Goal: Task Accomplishment & Management: Use online tool/utility

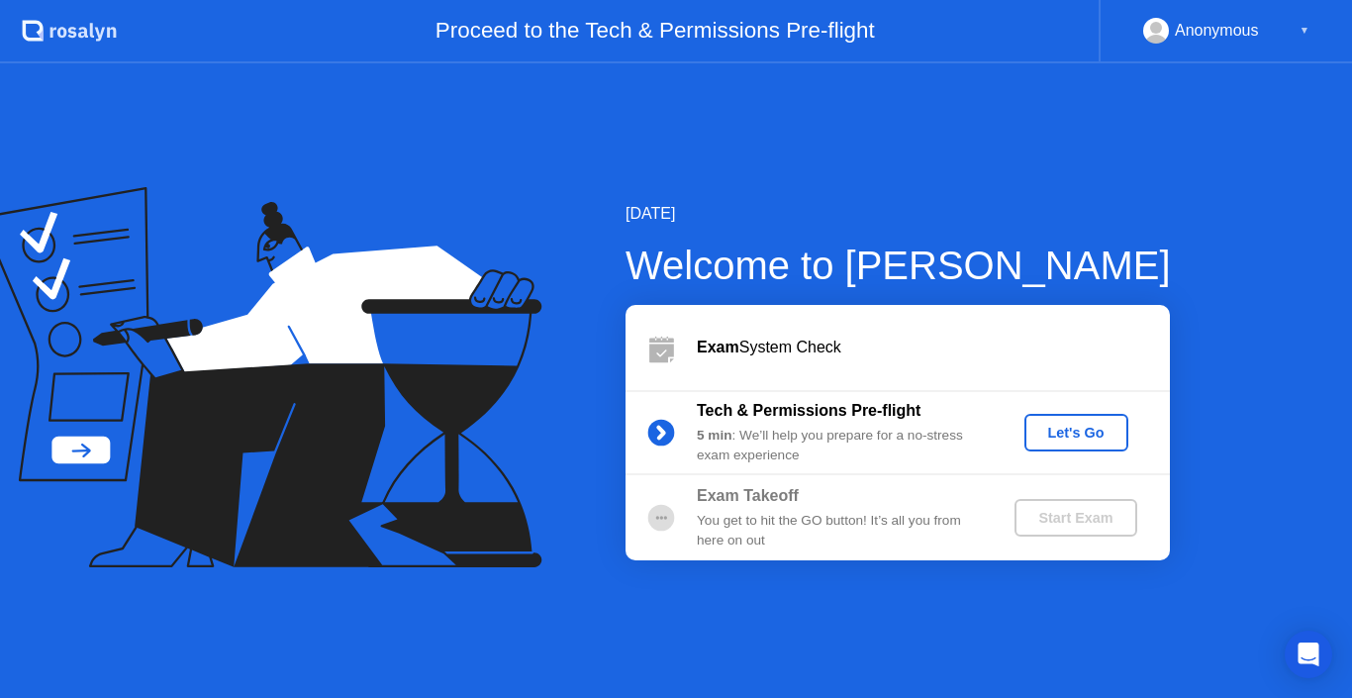
click at [1119, 426] on button "Let's Go" at bounding box center [1076, 433] width 104 height 38
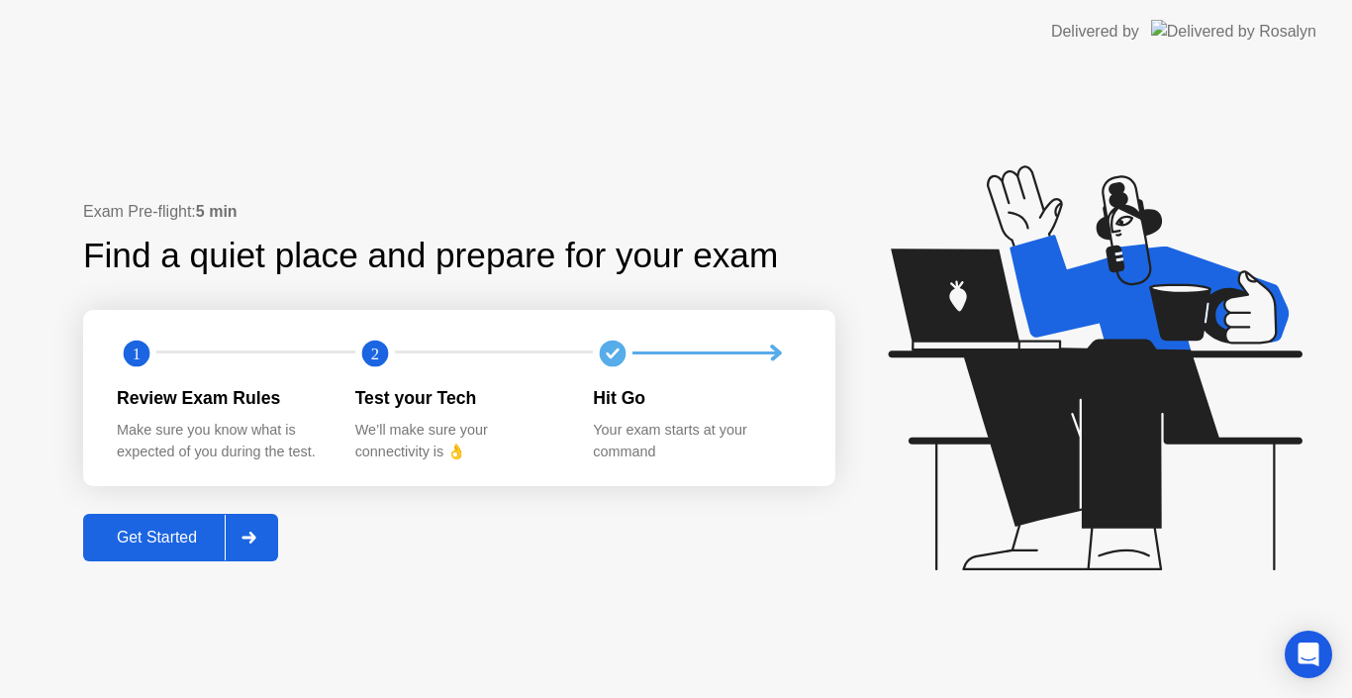
click at [180, 537] on div "Get Started" at bounding box center [157, 538] width 136 height 18
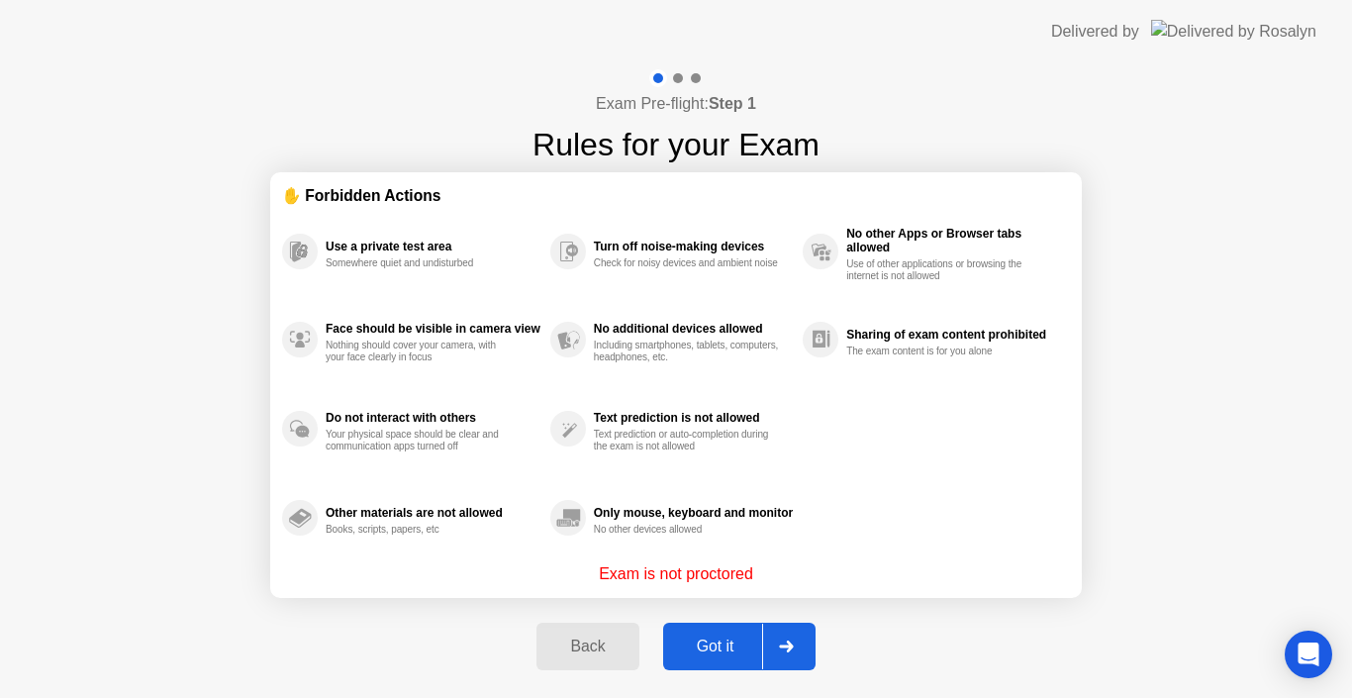
click at [726, 660] on button "Got it" at bounding box center [739, 647] width 152 height 48
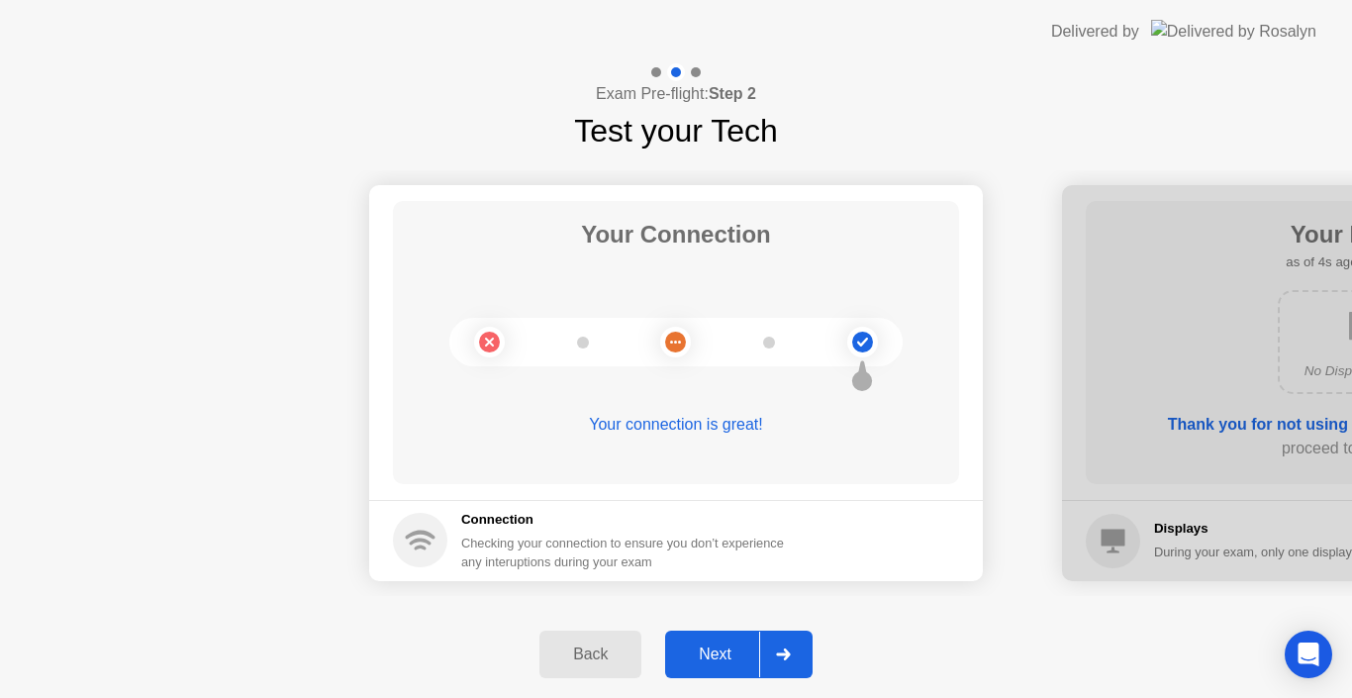
click at [728, 649] on div "Next" at bounding box center [715, 654] width 88 height 18
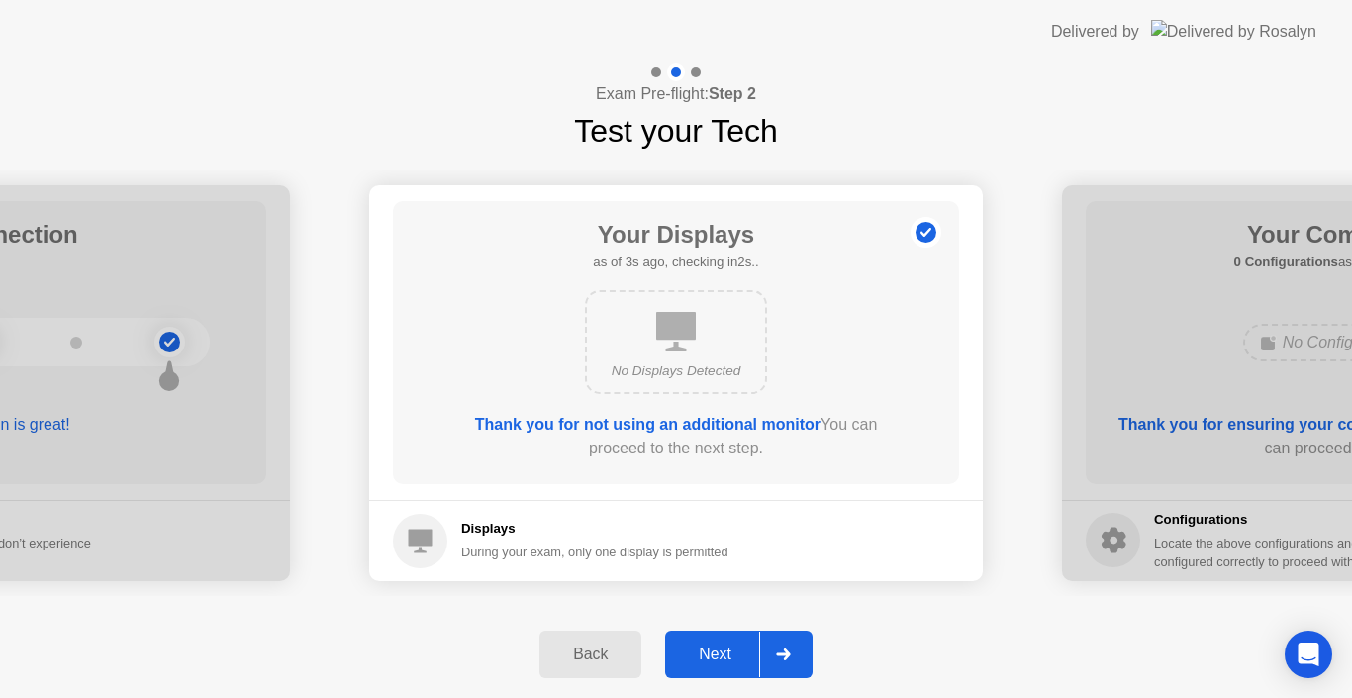
click at [728, 649] on div "Next" at bounding box center [715, 654] width 88 height 18
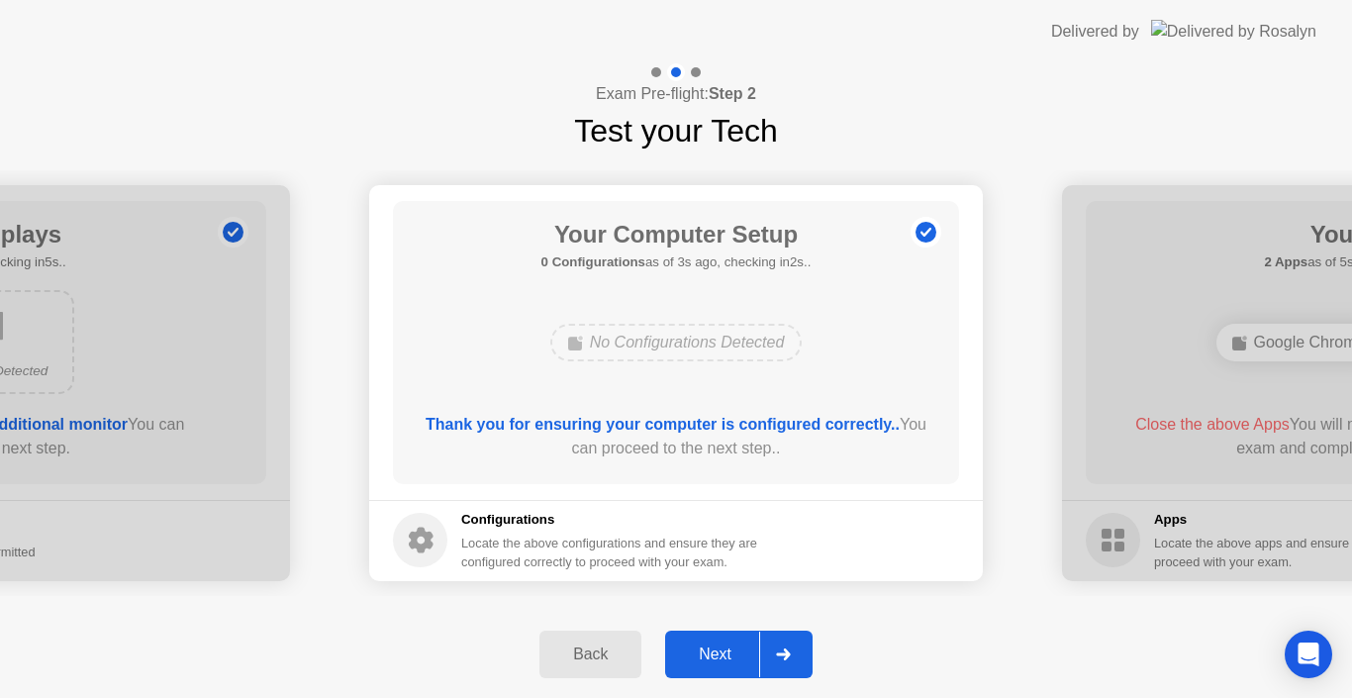
click at [729, 649] on div "Next" at bounding box center [715, 654] width 88 height 18
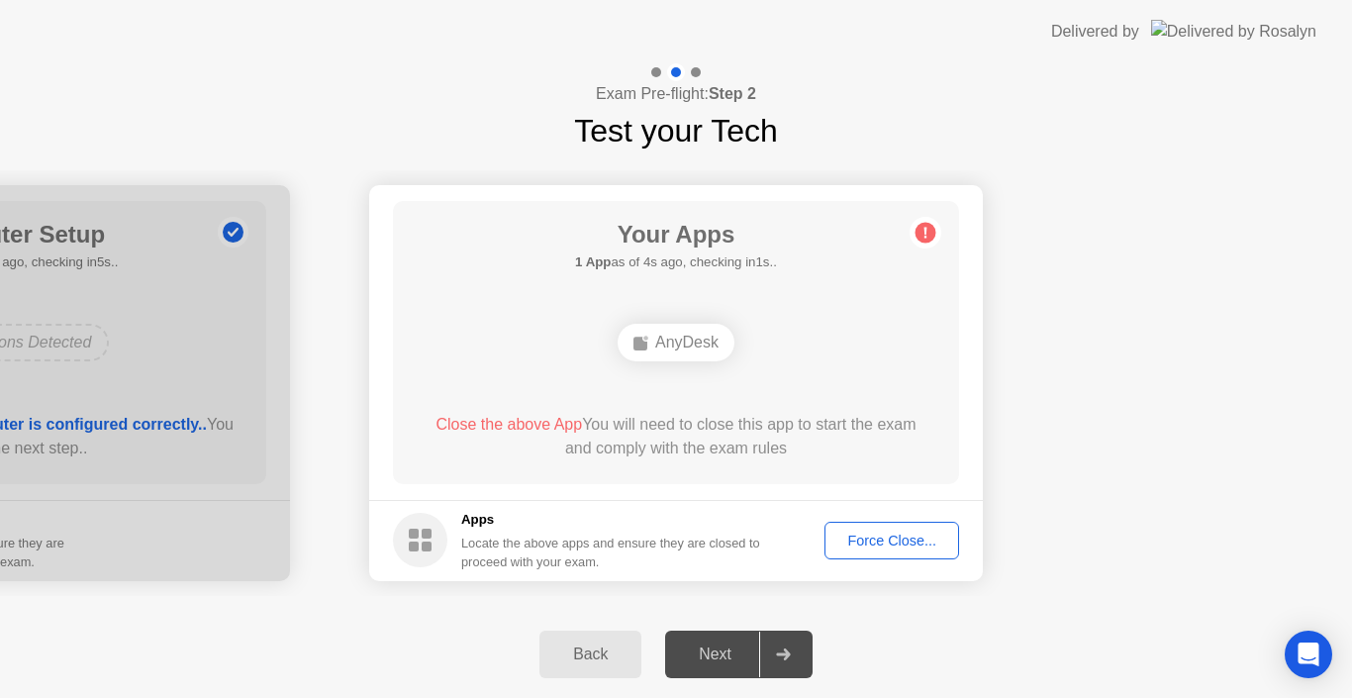
click at [620, 553] on div "Locate the above apps and ensure they are closed to proceed with your exam." at bounding box center [611, 553] width 300 height 38
click at [872, 536] on div "Force Close..." at bounding box center [891, 541] width 121 height 16
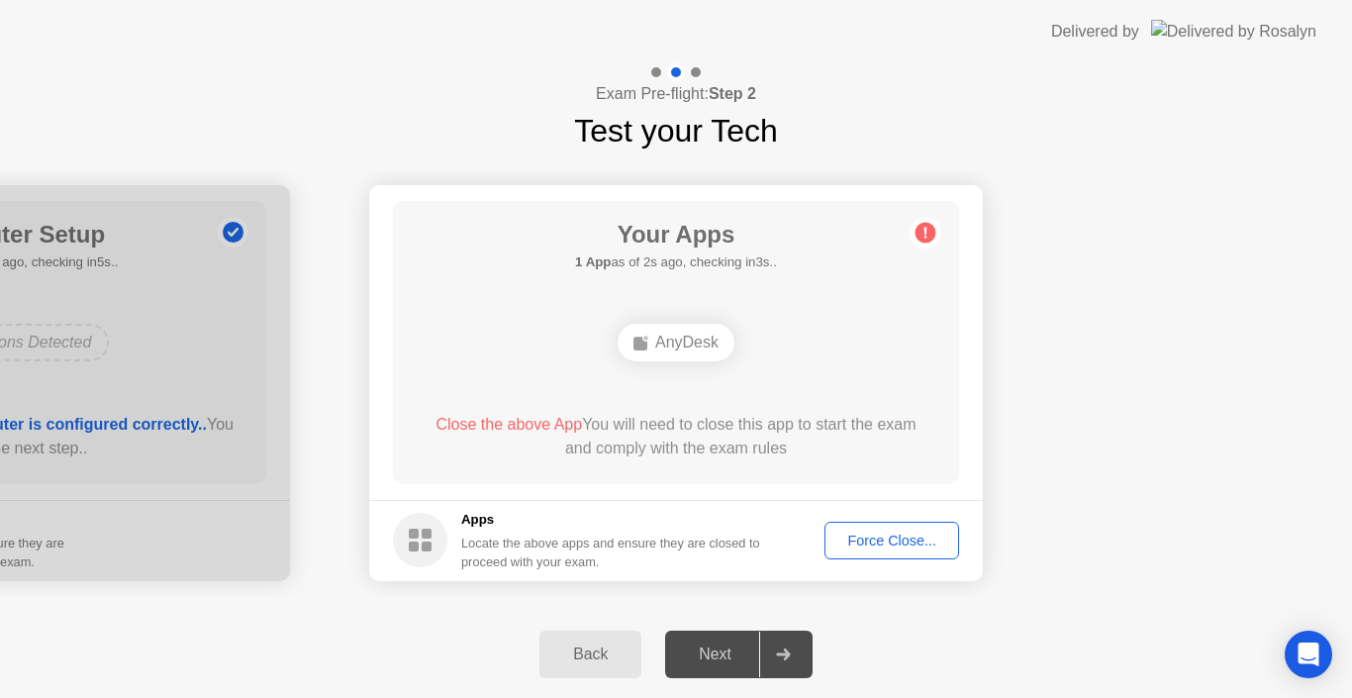
click at [608, 652] on div "Back" at bounding box center [590, 654] width 90 height 18
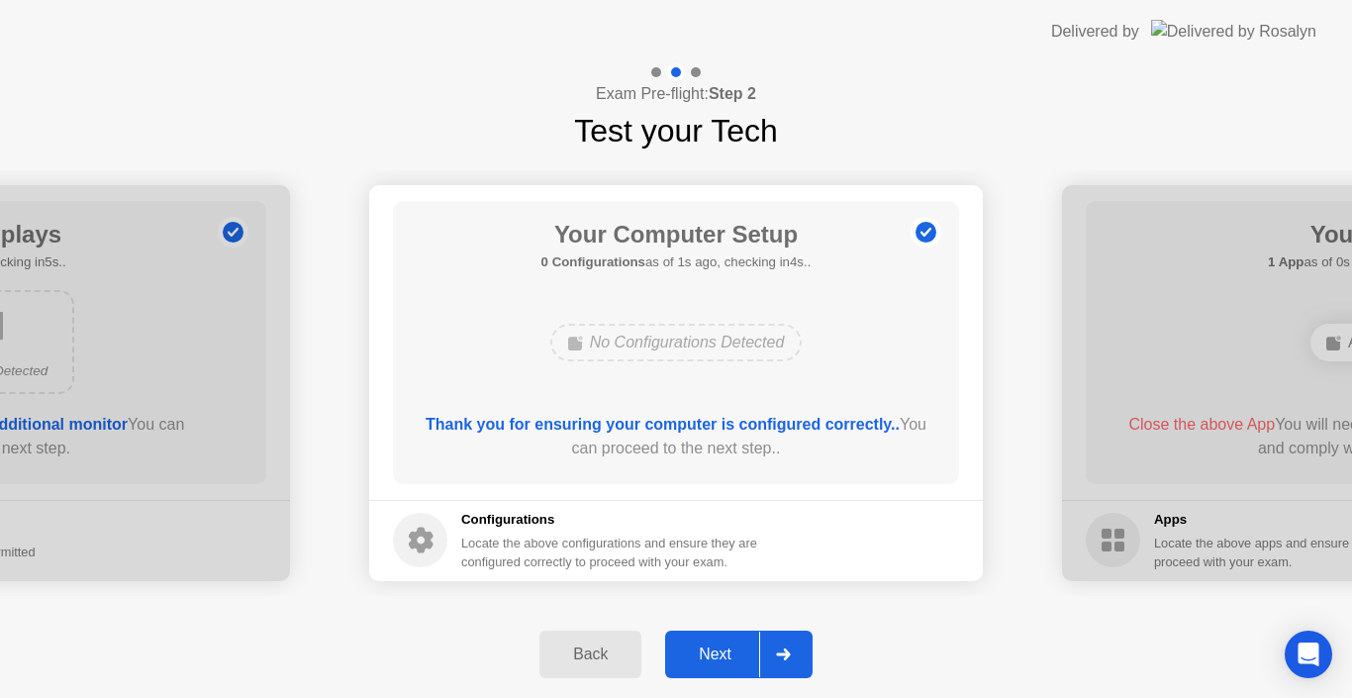
click at [741, 656] on div "Next" at bounding box center [715, 654] width 88 height 18
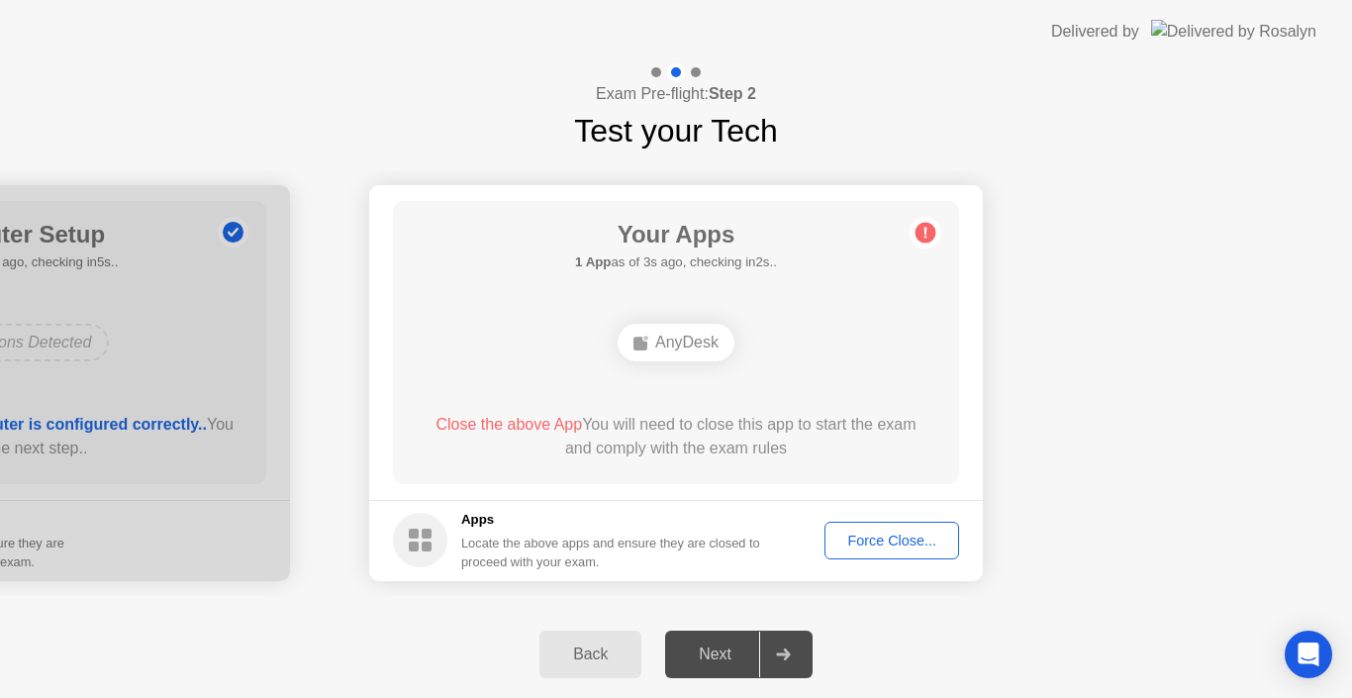
click at [477, 536] on div "Locate the above apps and ensure they are closed to proceed with your exam." at bounding box center [611, 553] width 300 height 38
click at [583, 549] on div "Locate the above apps and ensure they are closed to proceed with your exam." at bounding box center [611, 553] width 300 height 38
click at [455, 430] on span "Close the above App" at bounding box center [509, 424] width 146 height 17
click at [692, 335] on div "AnyDesk" at bounding box center [676, 343] width 117 height 38
click at [837, 537] on div "Force Close..." at bounding box center [891, 541] width 121 height 16
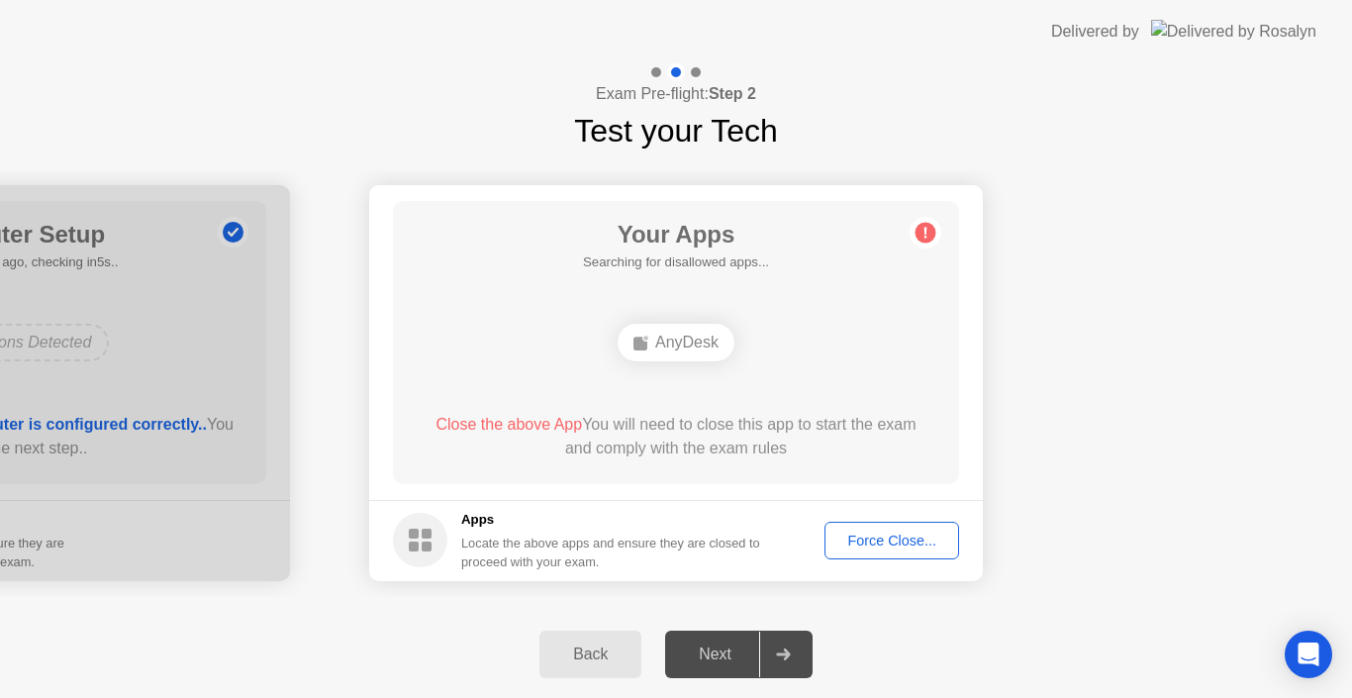
click at [566, 542] on div "Locate the above apps and ensure they are closed to proceed with your exam." at bounding box center [611, 553] width 300 height 38
click at [609, 657] on div "Back" at bounding box center [590, 654] width 90 height 18
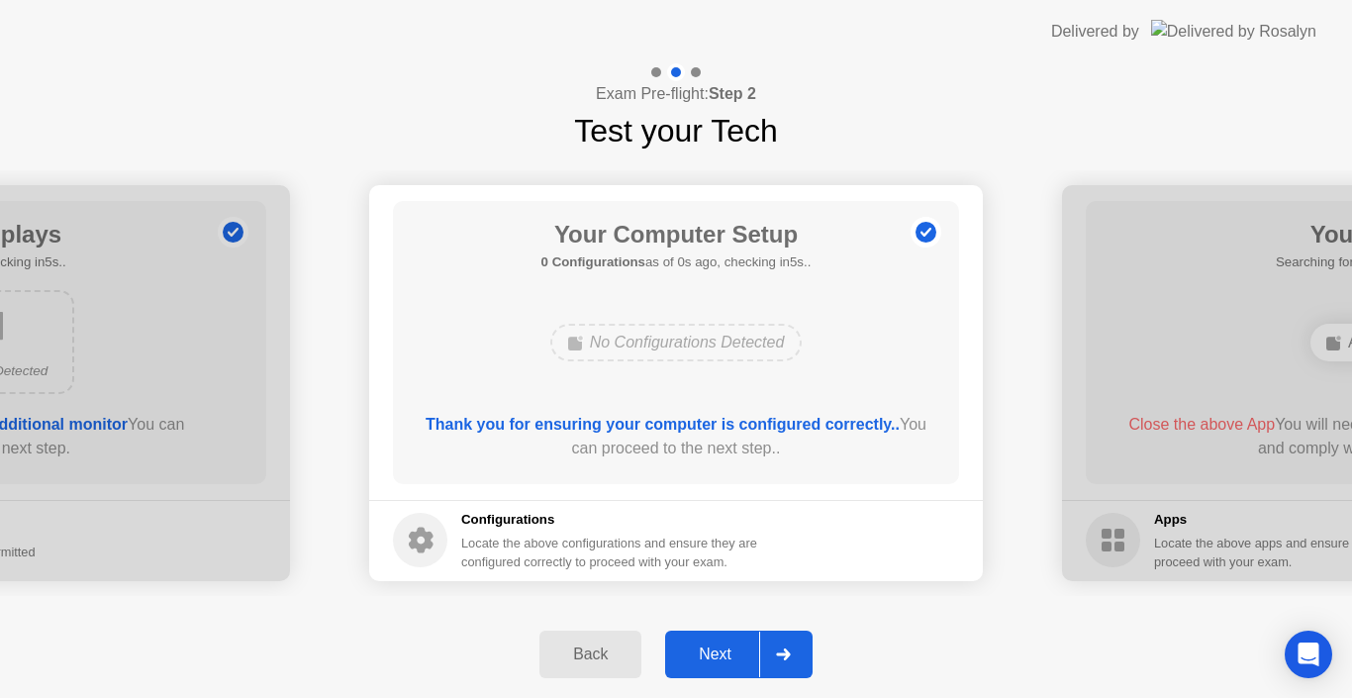
click at [609, 657] on div "Back" at bounding box center [590, 654] width 90 height 18
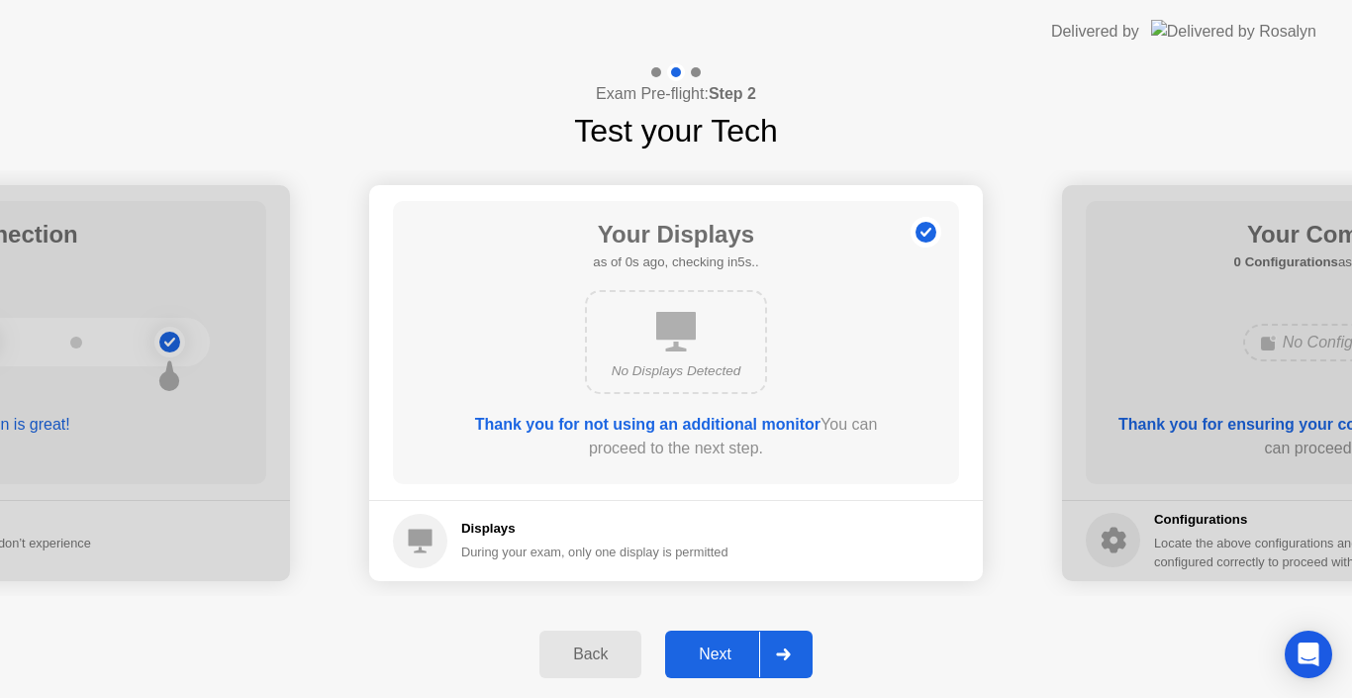
click at [609, 657] on div "Back" at bounding box center [590, 654] width 90 height 18
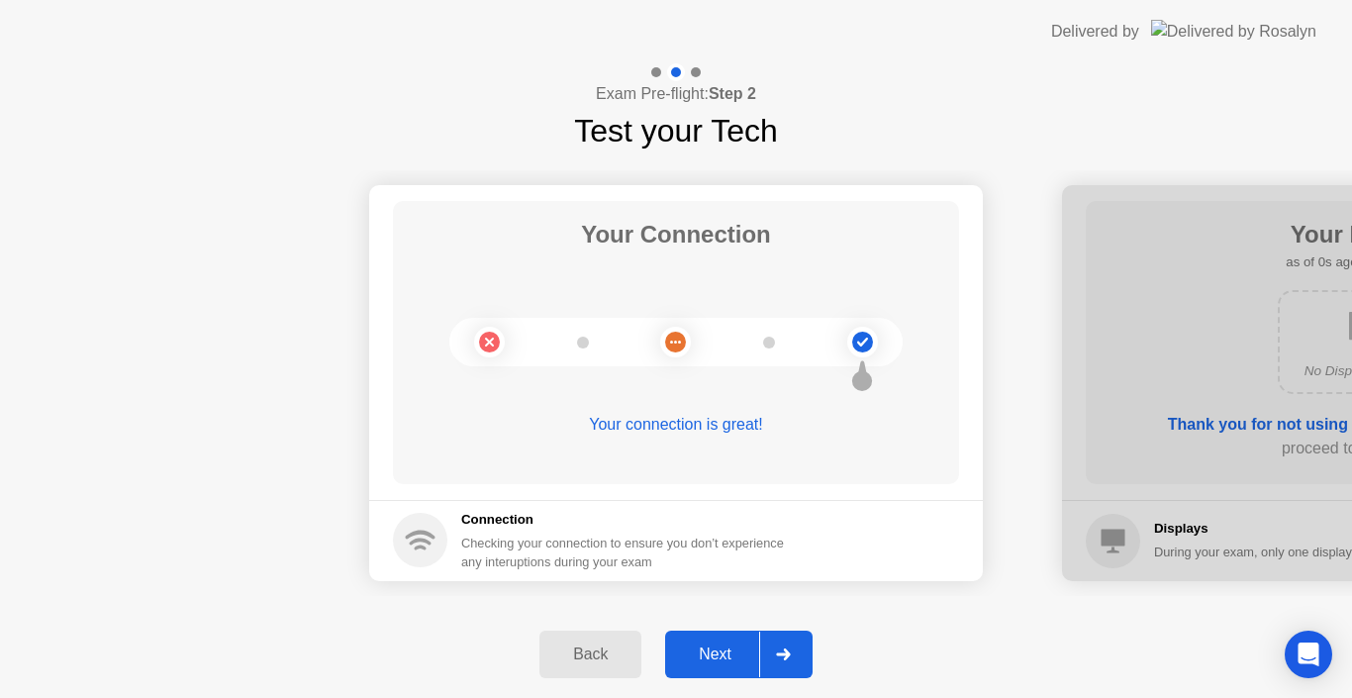
click at [742, 645] on div "Next" at bounding box center [715, 654] width 88 height 18
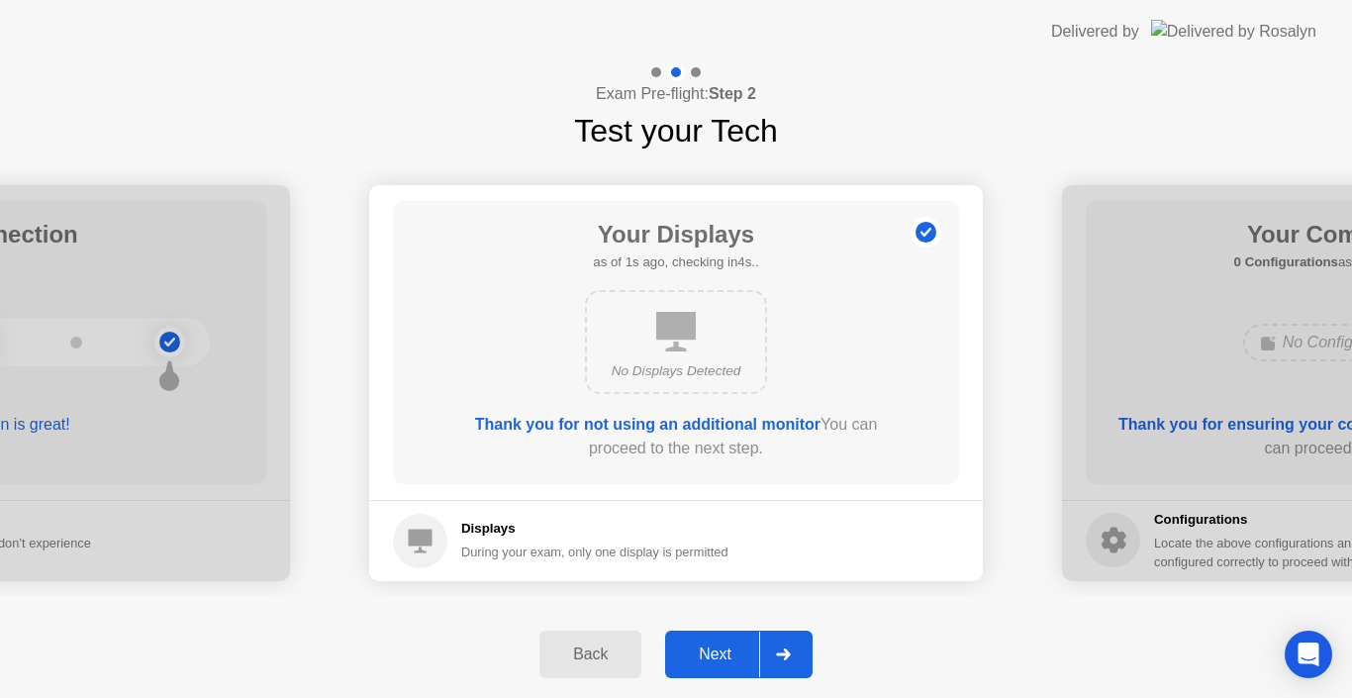
click at [726, 656] on div "Next" at bounding box center [715, 654] width 88 height 18
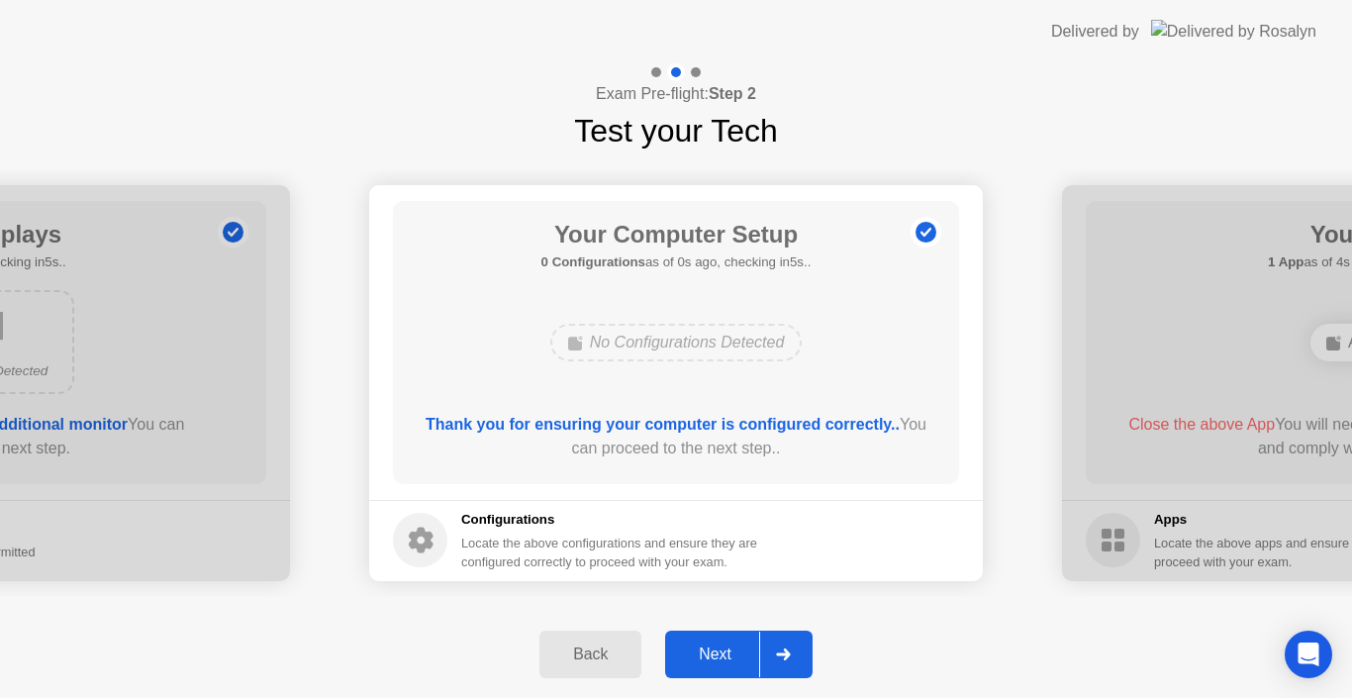
click at [726, 656] on div "Next" at bounding box center [715, 654] width 88 height 18
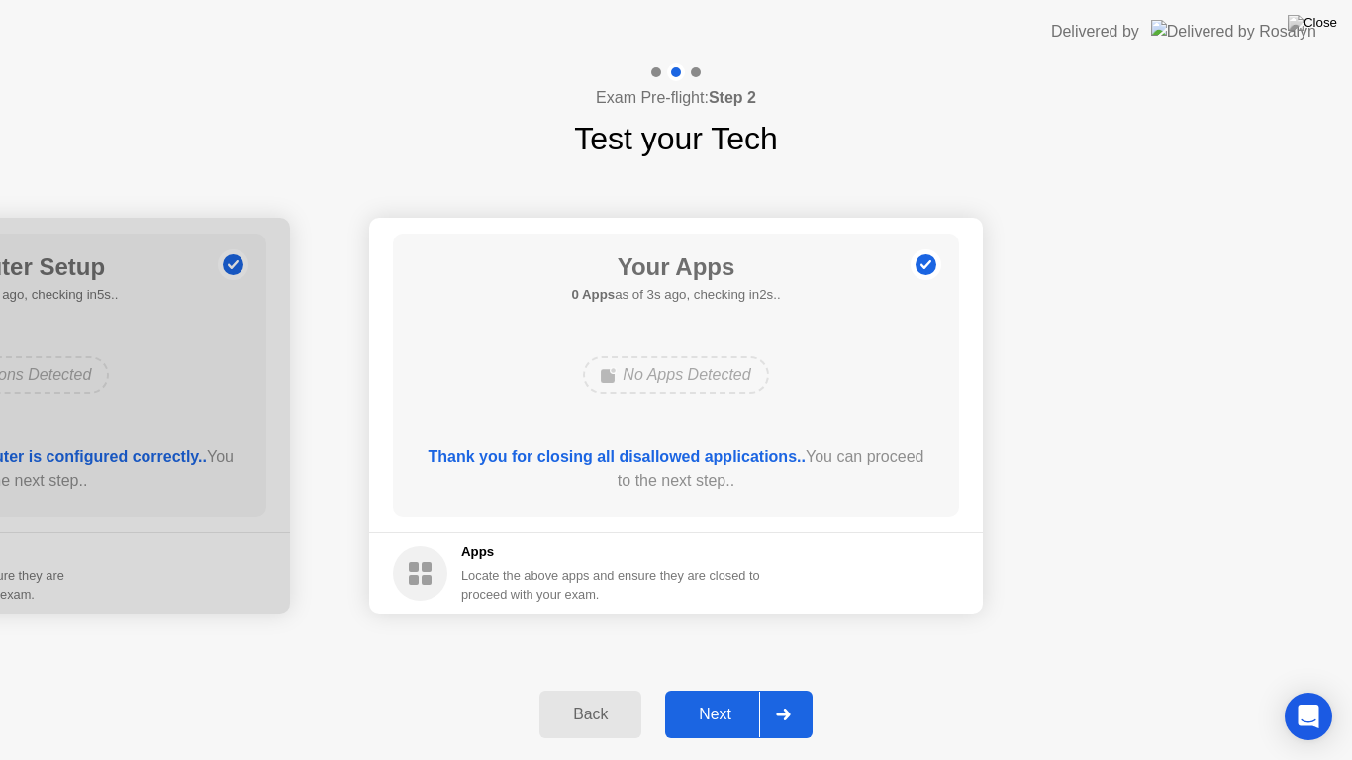
click at [712, 697] on div "Next" at bounding box center [715, 715] width 88 height 18
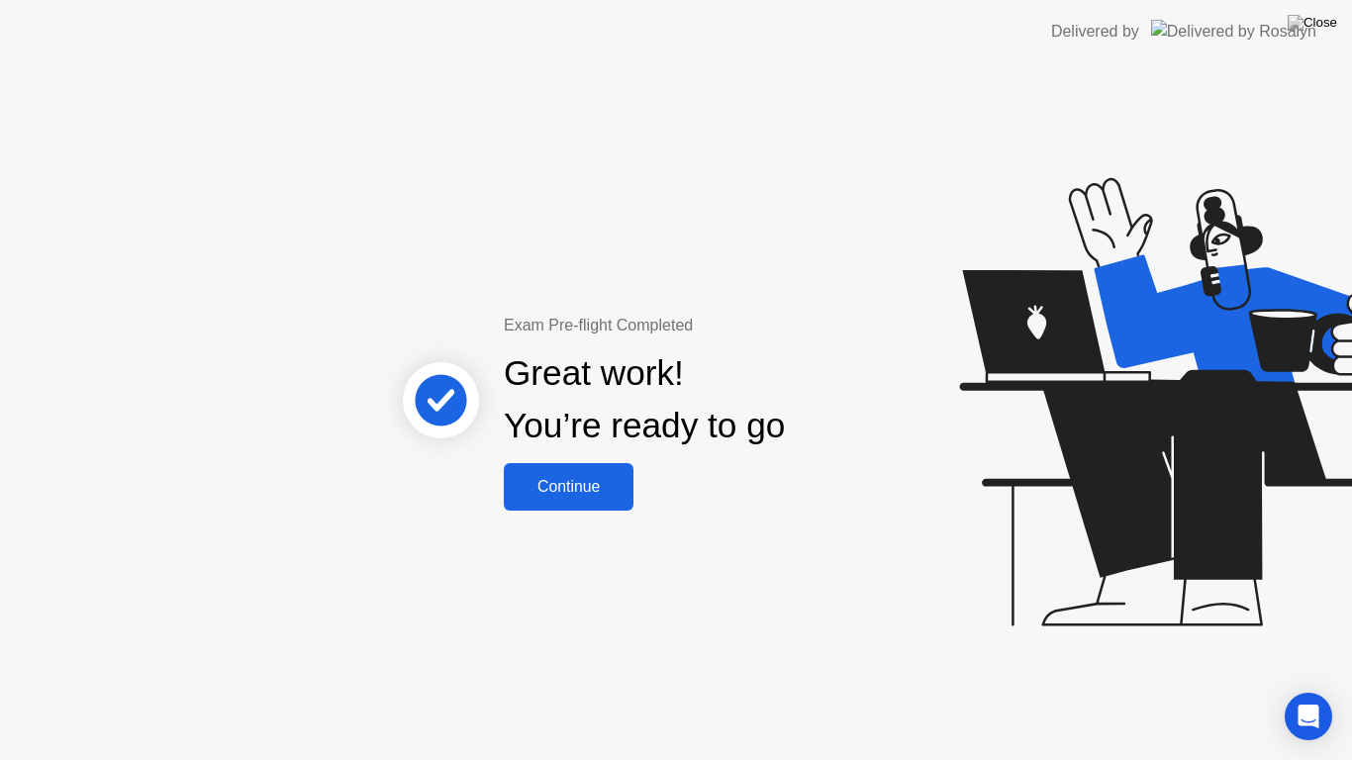
click at [584, 478] on div "Continue" at bounding box center [569, 487] width 118 height 18
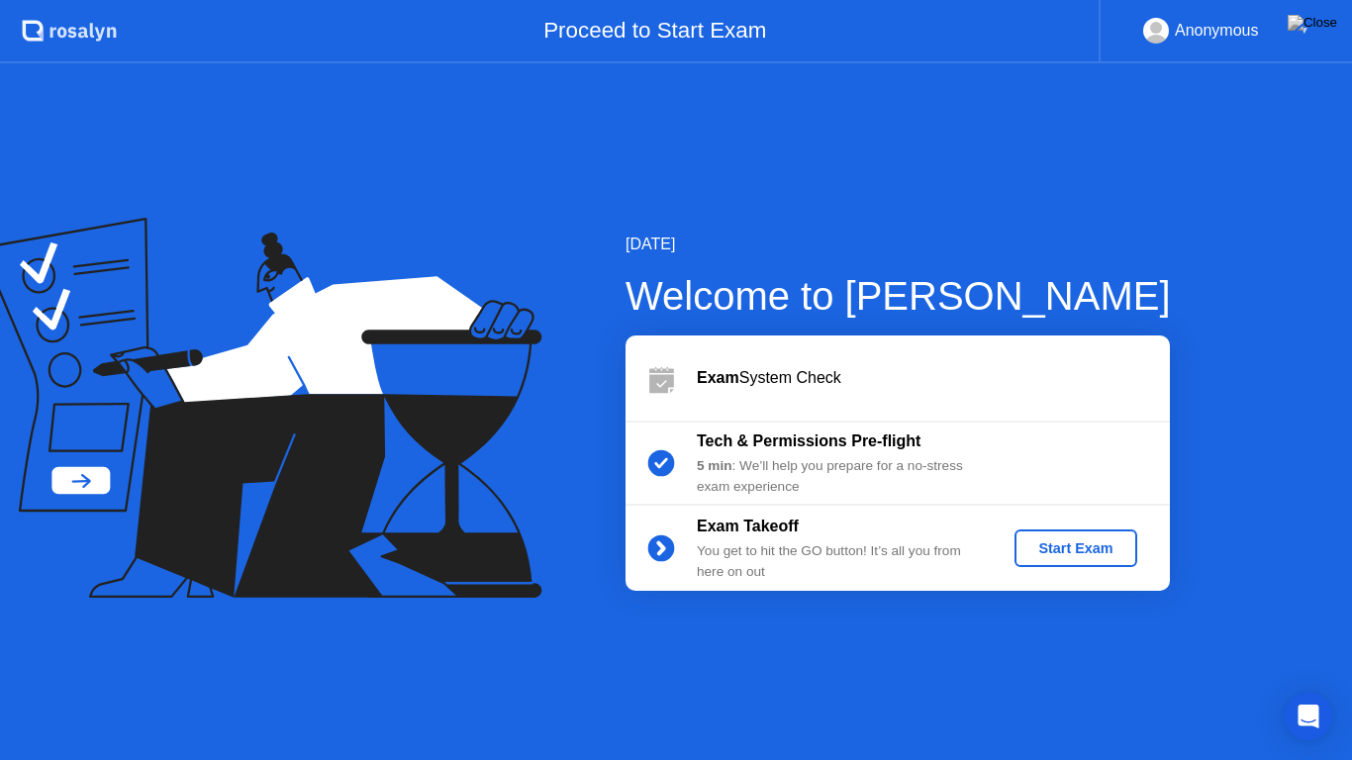
click at [1096, 548] on div "Start Exam" at bounding box center [1076, 548] width 106 height 16
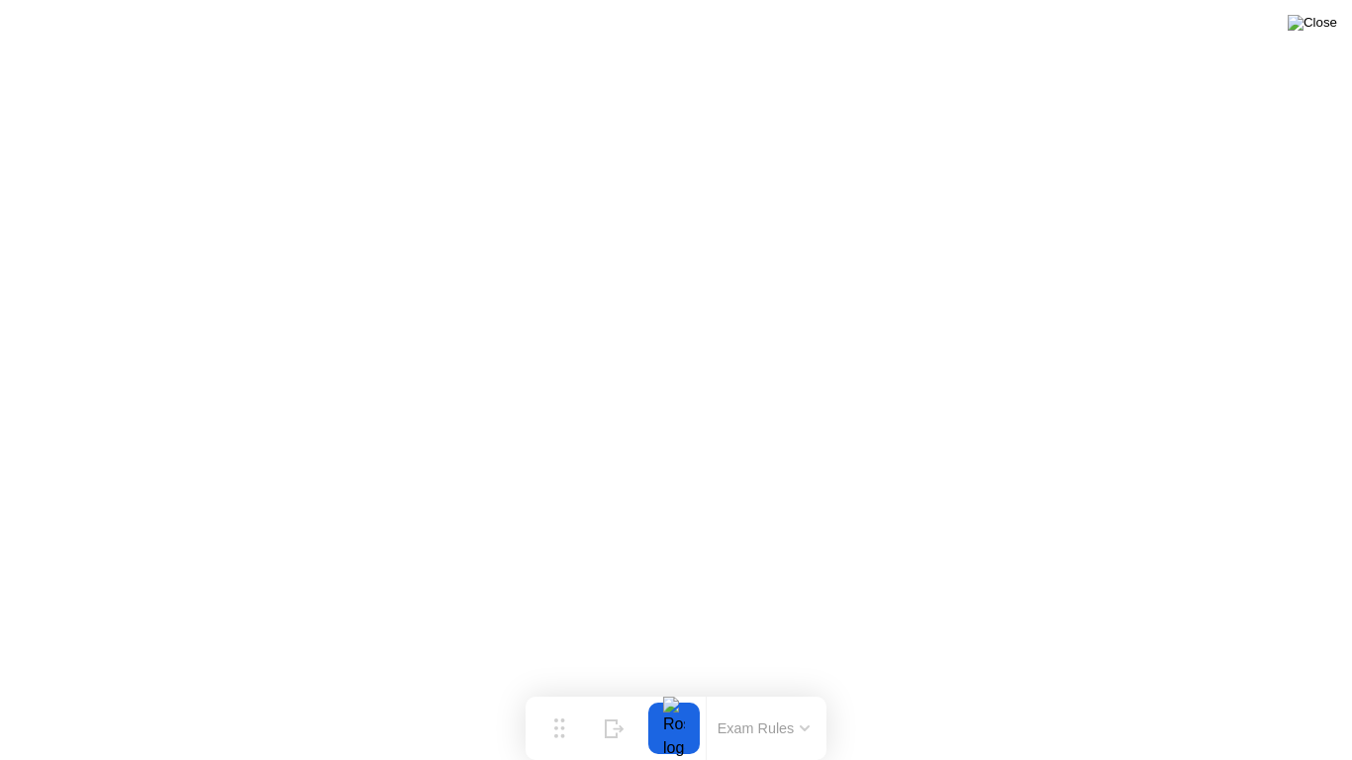
click at [1318, 26] on img at bounding box center [1312, 23] width 49 height 16
click at [692, 697] on div at bounding box center [674, 728] width 42 height 51
click at [1332, 27] on img at bounding box center [1312, 23] width 49 height 16
